Goal: Share content: Share content

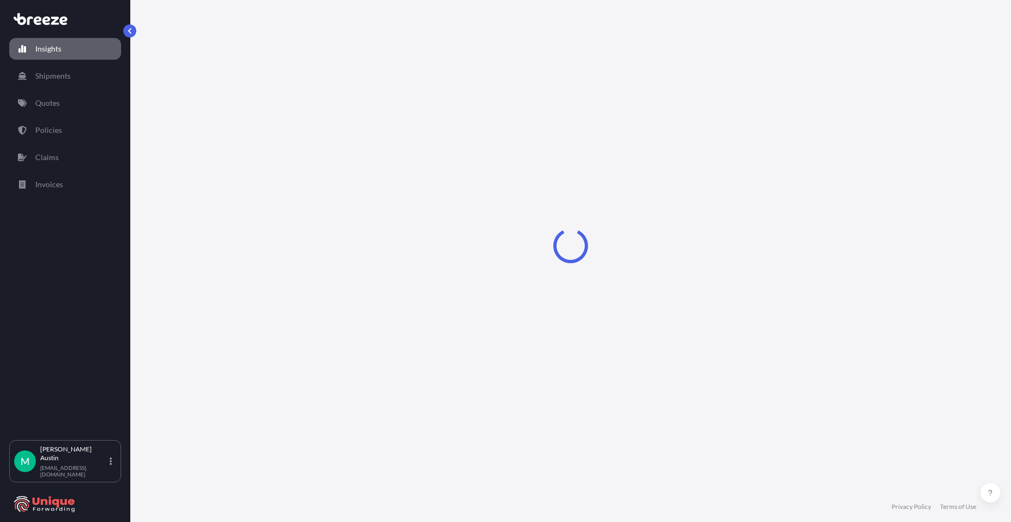
select select "2025"
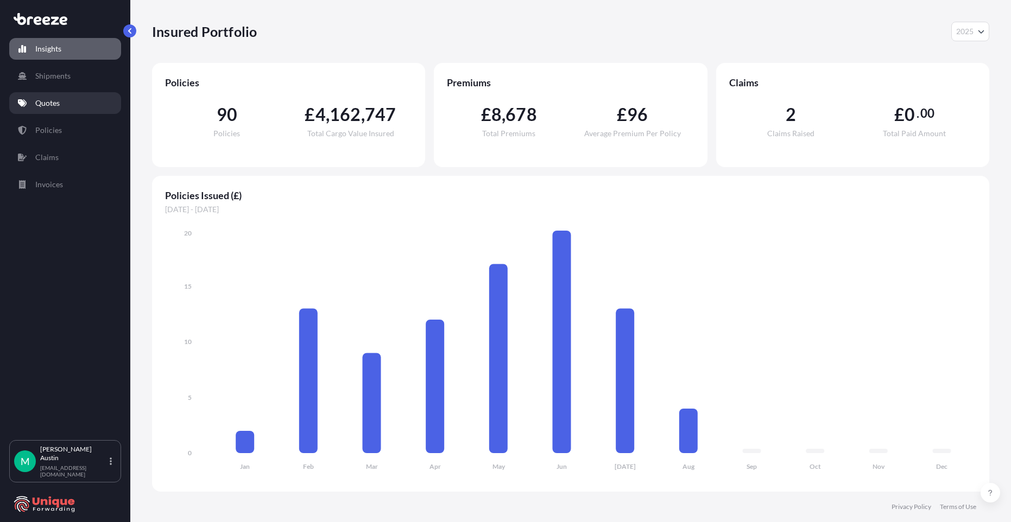
click at [64, 107] on link "Quotes" at bounding box center [65, 103] width 112 height 22
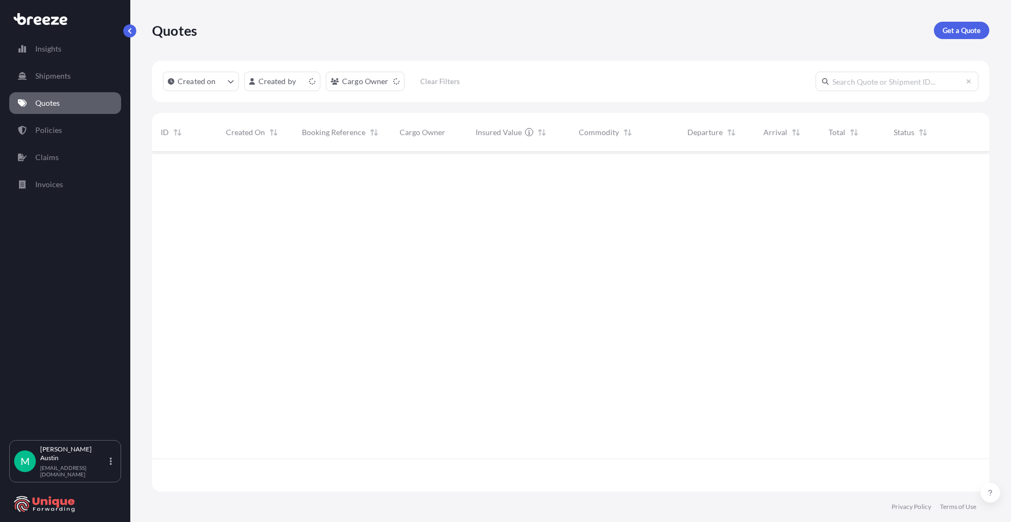
scroll to position [338, 829]
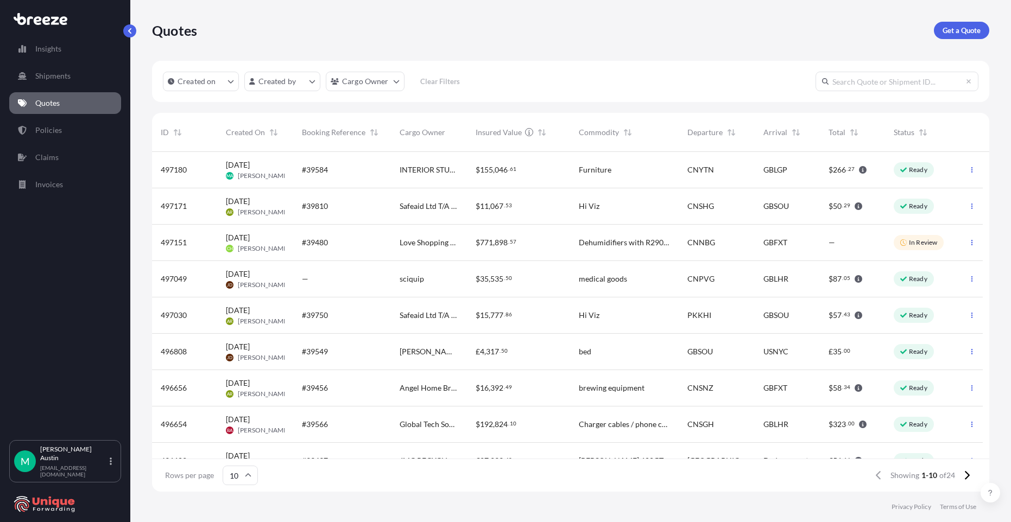
click at [366, 170] on div "#39584" at bounding box center [342, 169] width 80 height 11
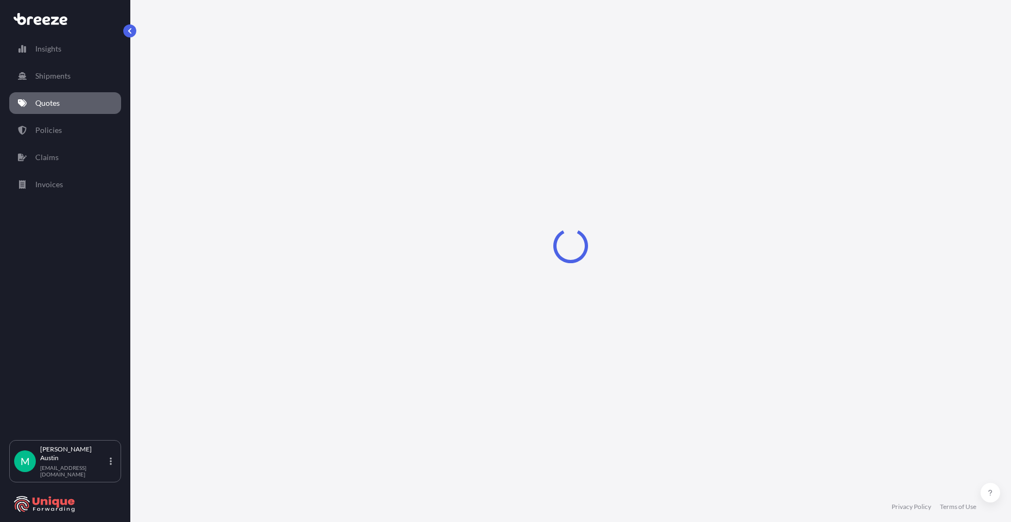
select select "Road"
select select "Sea"
select select "Road"
select select "2"
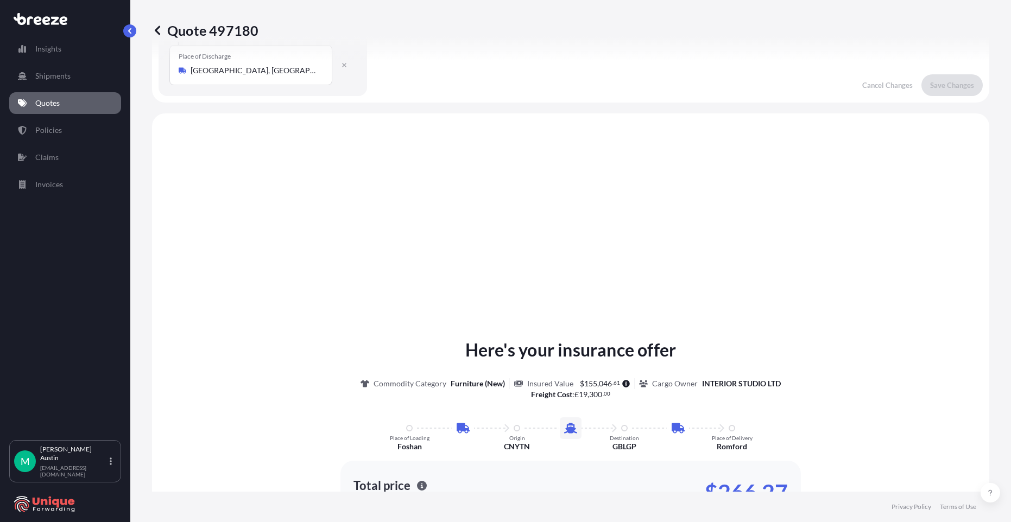
scroll to position [434, 0]
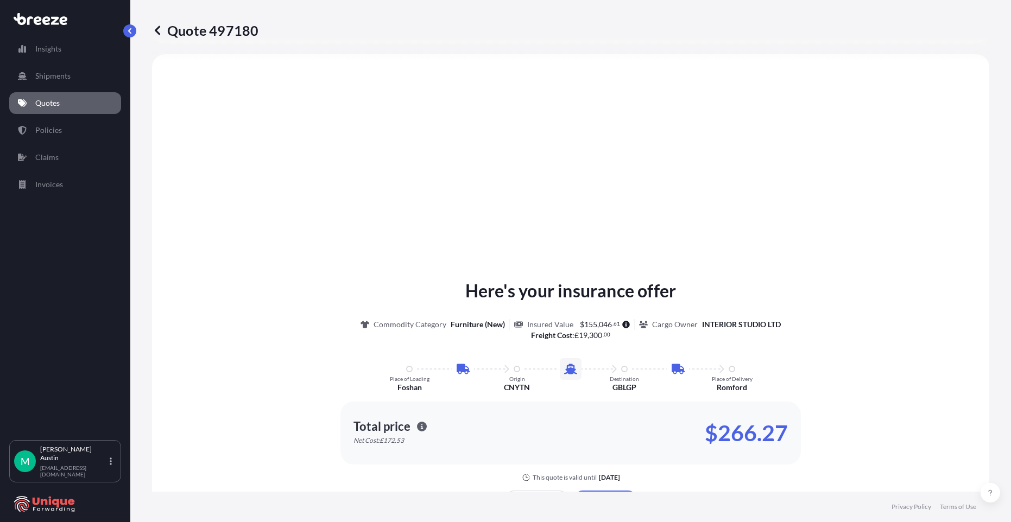
click at [219, 34] on p "Quote 497180" at bounding box center [205, 30] width 106 height 17
drag, startPoint x: 219, startPoint y: 34, endPoint x: 199, endPoint y: 33, distance: 20.2
click at [199, 33] on p "Quote 497180" at bounding box center [205, 30] width 106 height 17
copy p "Quote 497180"
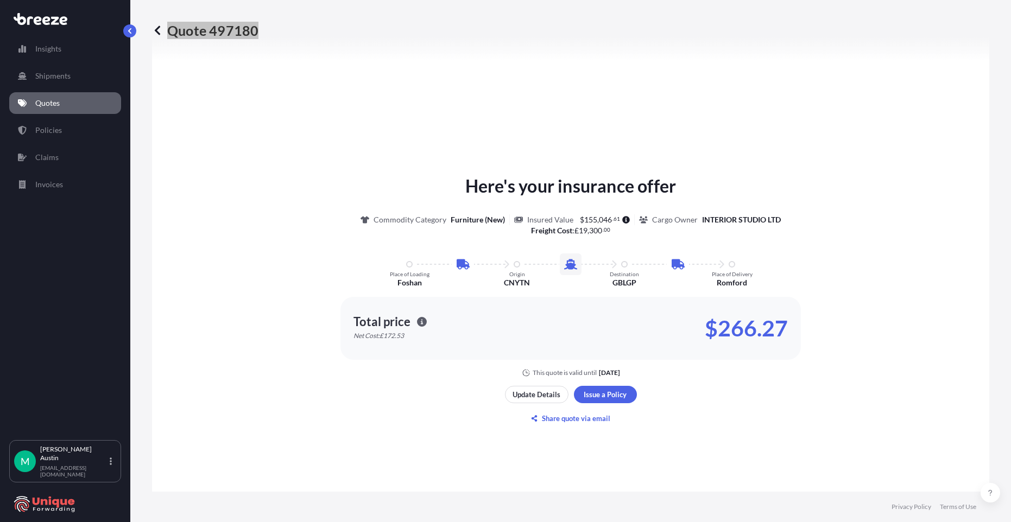
scroll to position [745, 0]
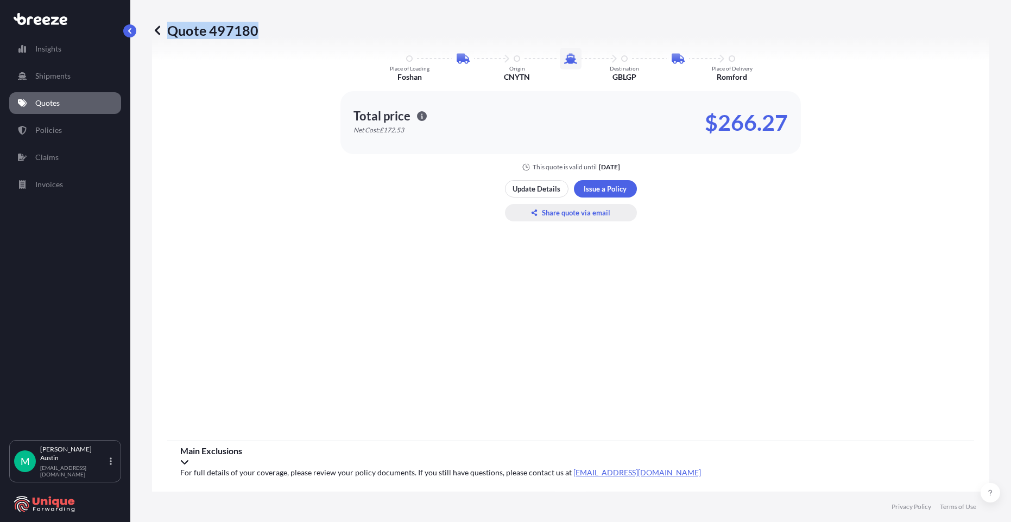
click at [560, 216] on p "Share quote via email" at bounding box center [576, 212] width 68 height 11
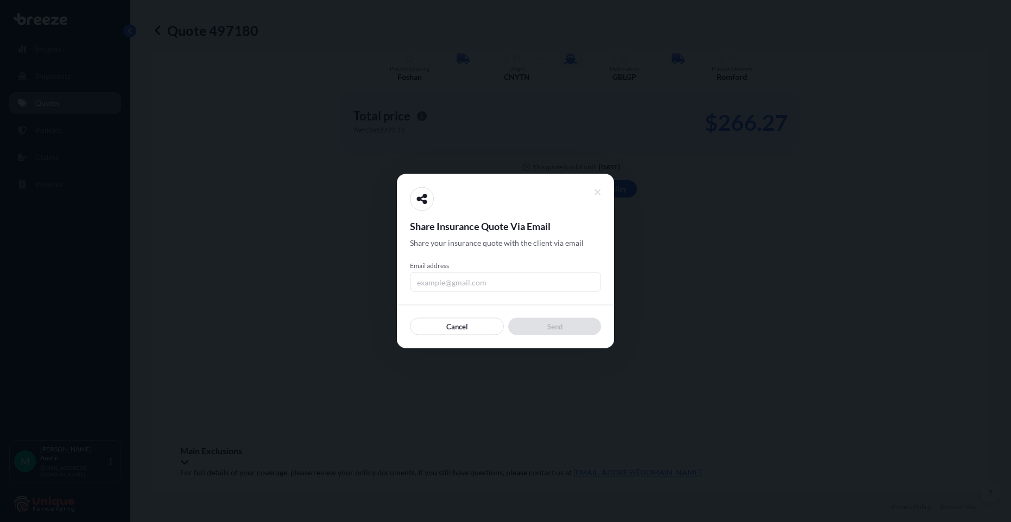
click at [512, 275] on input "Email address" at bounding box center [505, 283] width 191 height 20
type input "[PERSON_NAME][EMAIL_ADDRESS][DOMAIN_NAME]"
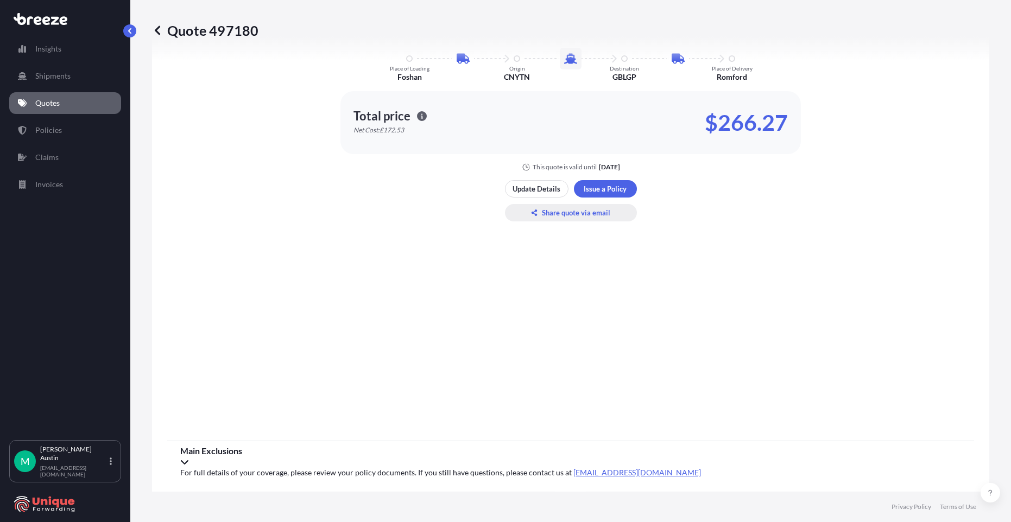
click at [542, 209] on p "Share quote via email" at bounding box center [576, 212] width 68 height 11
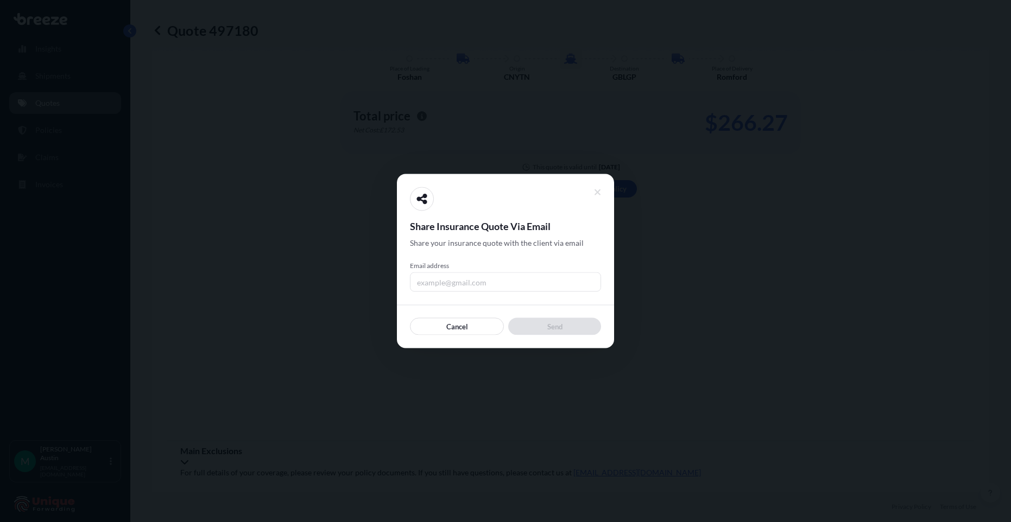
click at [515, 274] on input "Email address" at bounding box center [505, 283] width 191 height 20
type input "[EMAIL_ADDRESS][DOMAIN_NAME]"
